Goal: Transaction & Acquisition: Subscribe to service/newsletter

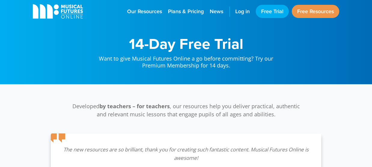
click at [198, 44] on h1 "14-Day Free Trial" at bounding box center [186, 43] width 186 height 15
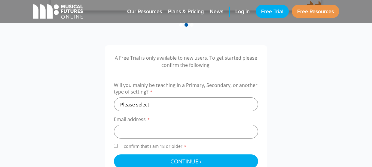
scroll to position [174, 0]
click at [174, 104] on select "Please select Primary Secondary Other" at bounding box center [186, 105] width 144 height 14
select select "primary"
click at [114, 98] on select "Please select Primary Secondary Other" at bounding box center [186, 105] width 144 height 14
click at [152, 132] on input "email" at bounding box center [186, 132] width 144 height 14
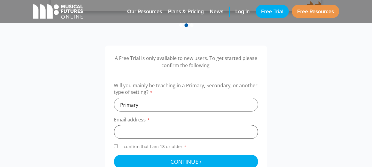
type input "[EMAIL_ADDRESS][DOMAIN_NAME]"
click at [144, 146] on span "I confirm that I am 18 or older *" at bounding box center [154, 147] width 68 height 6
click at [118, 146] on input "I confirm that I am 18 or older *" at bounding box center [116, 146] width 4 height 4
checkbox input "true"
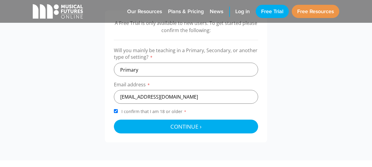
scroll to position [209, 0]
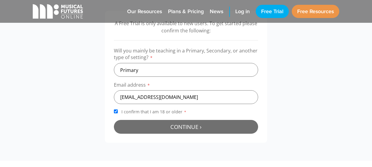
click at [162, 125] on button "Continue › Checking your details..." at bounding box center [186, 127] width 144 height 14
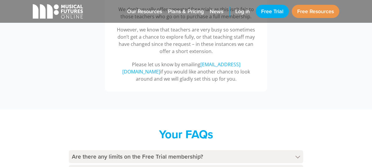
scroll to position [232, 0]
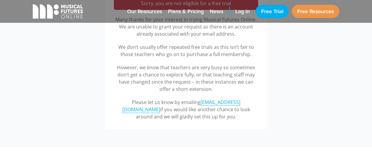
click at [209, 102] on link "[EMAIL_ADDRESS][DOMAIN_NAME]" at bounding box center [181, 106] width 118 height 14
click at [210, 103] on link "[EMAIL_ADDRESS][DOMAIN_NAME]" at bounding box center [181, 106] width 118 height 14
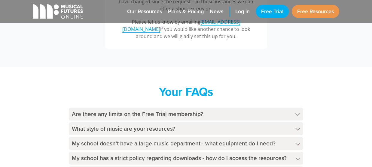
scroll to position [233, 0]
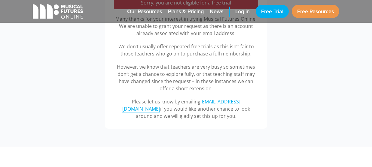
click at [202, 102] on link "[EMAIL_ADDRESS][DOMAIN_NAME]" at bounding box center [181, 105] width 118 height 14
